Goal: Check status

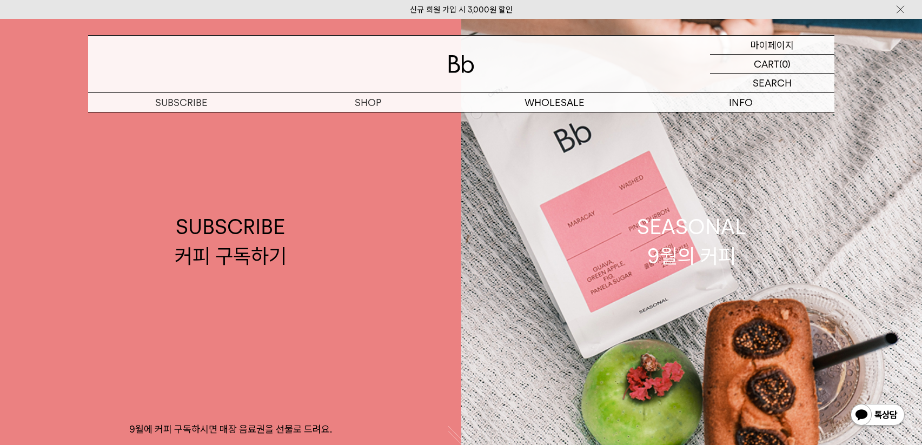
click at [762, 45] on p "마이페이지" at bounding box center [771, 45] width 43 height 18
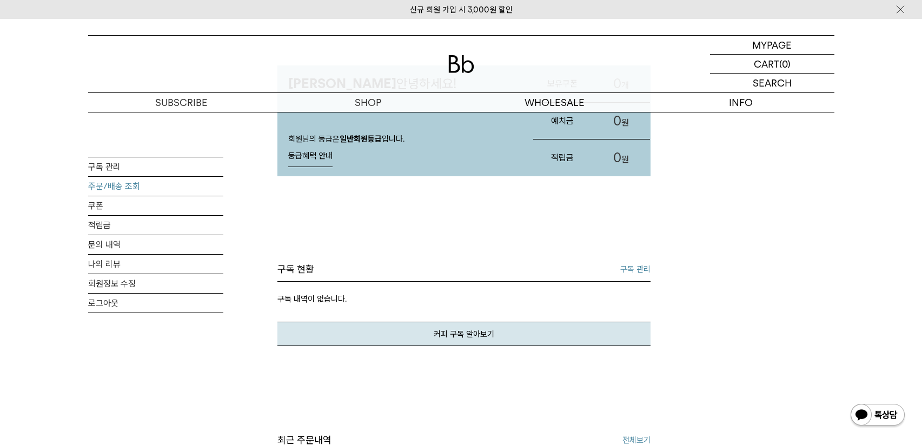
click at [110, 185] on link "주문/배송 조회" at bounding box center [155, 186] width 135 height 19
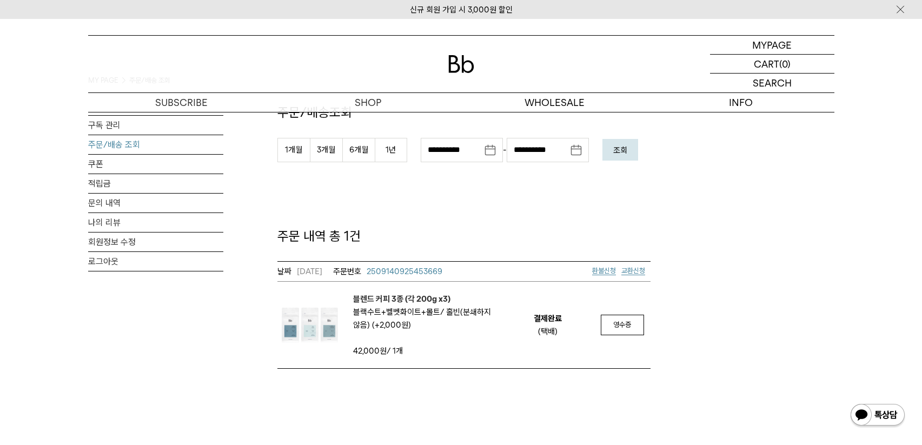
scroll to position [102, 0]
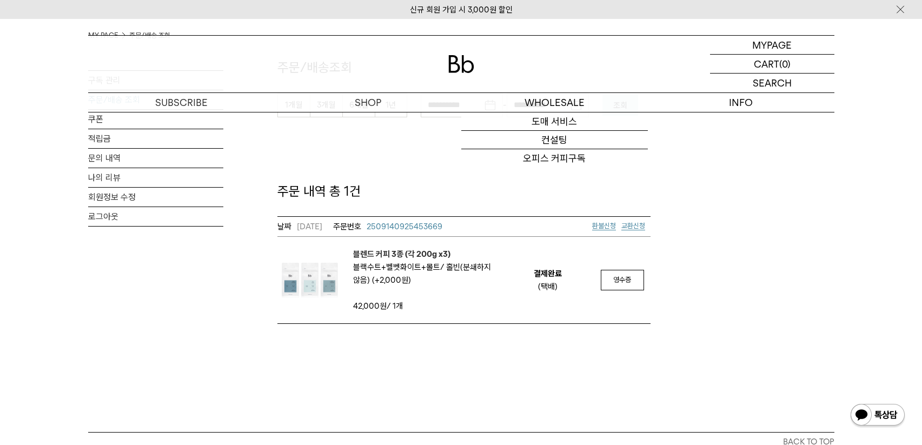
click at [466, 64] on img at bounding box center [461, 64] width 26 height 18
